Goal: Navigation & Orientation: Find specific page/section

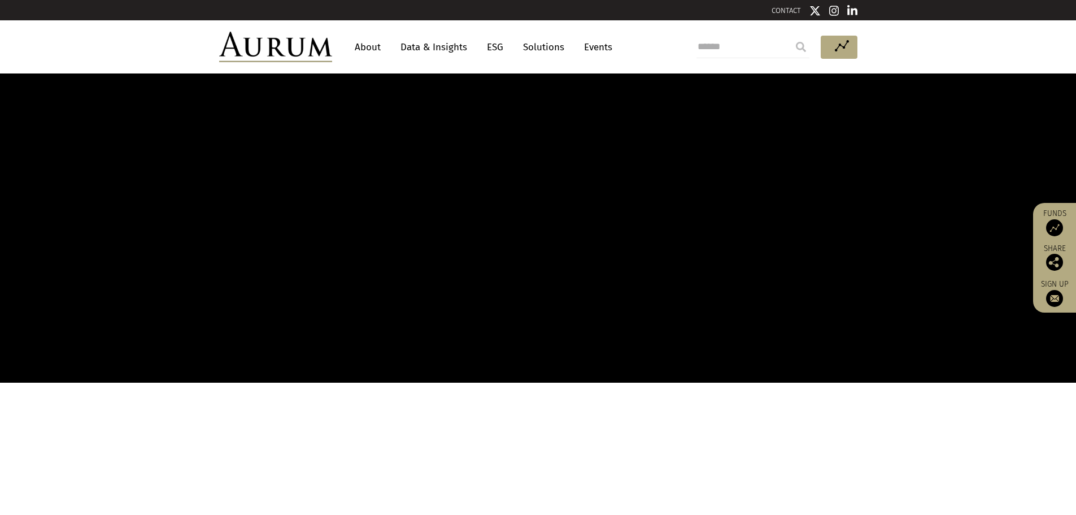
click at [362, 47] on link "About" at bounding box center [367, 47] width 37 height 21
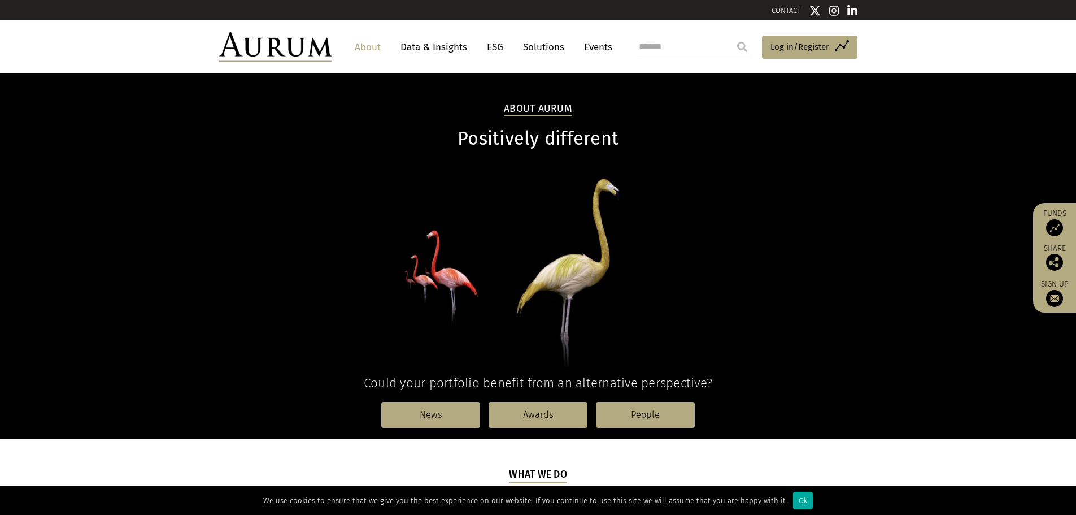
click at [364, 52] on link "About" at bounding box center [367, 47] width 37 height 21
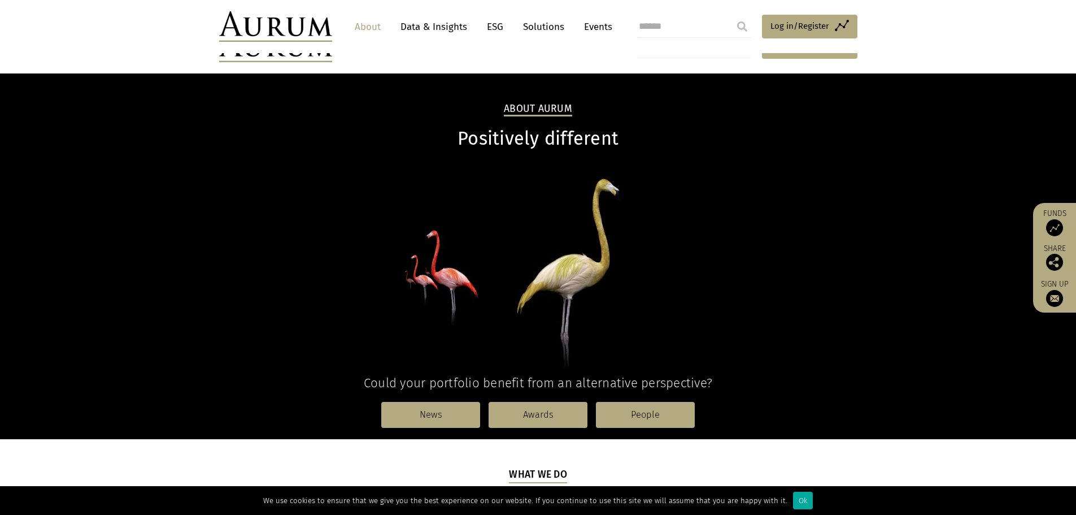
scroll to position [226, 0]
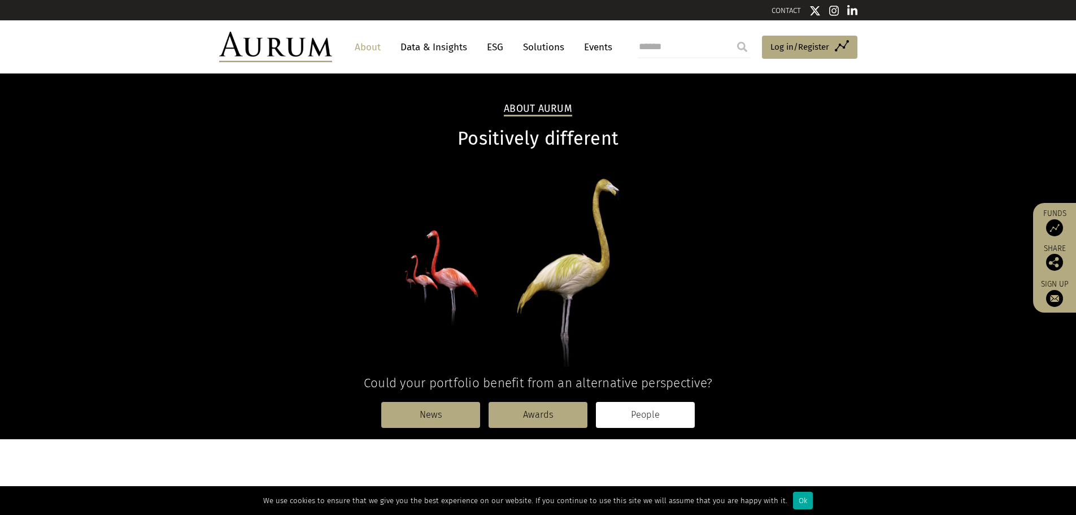
click at [644, 411] on link "People" at bounding box center [645, 415] width 99 height 26
